Goal: Task Accomplishment & Management: Use online tool/utility

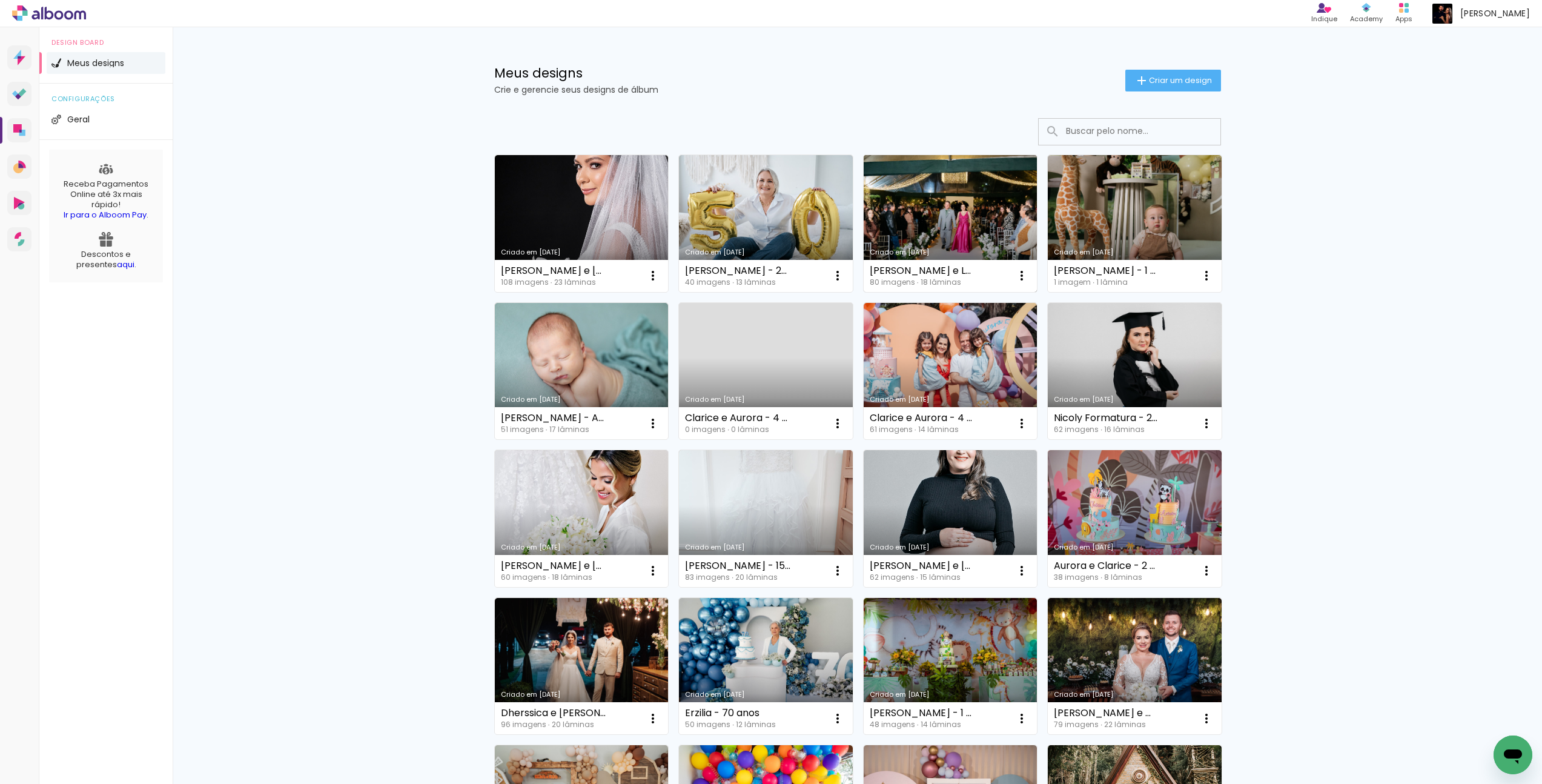
click at [939, 220] on link "Criado em [DATE]" at bounding box center [950, 223] width 174 height 137
click at [945, 219] on link "Criado em [DATE]" at bounding box center [950, 223] width 174 height 137
